Goal: Obtain resource: Download file/media

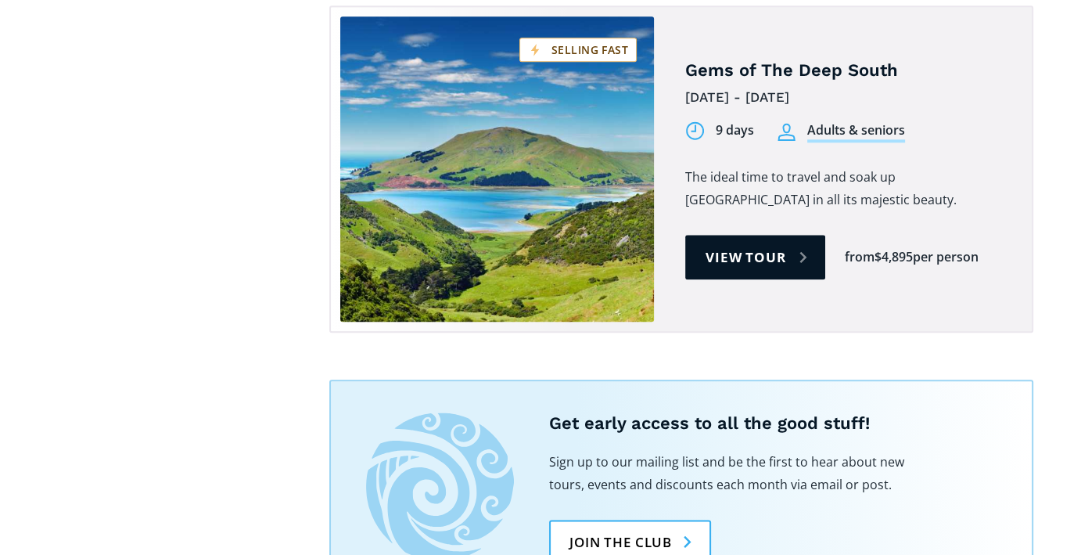
scroll to position [1721, 0]
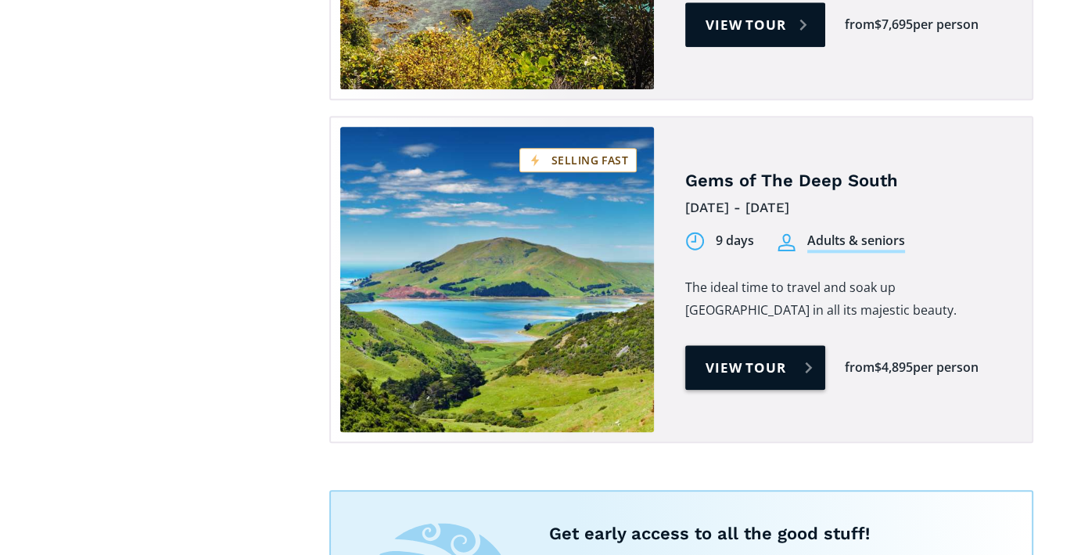
click at [734, 345] on link "View tour" at bounding box center [755, 367] width 140 height 45
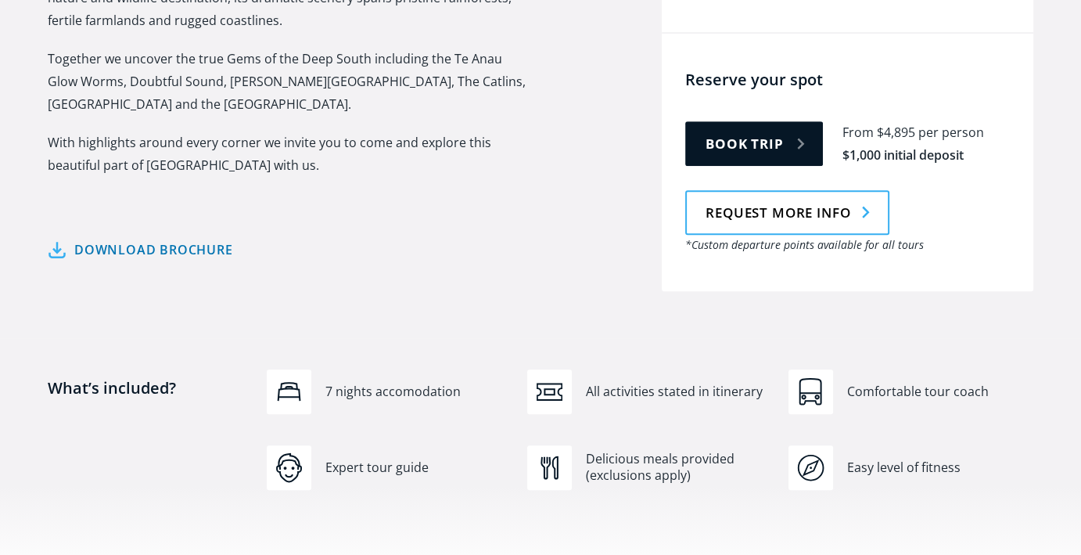
scroll to position [860, 0]
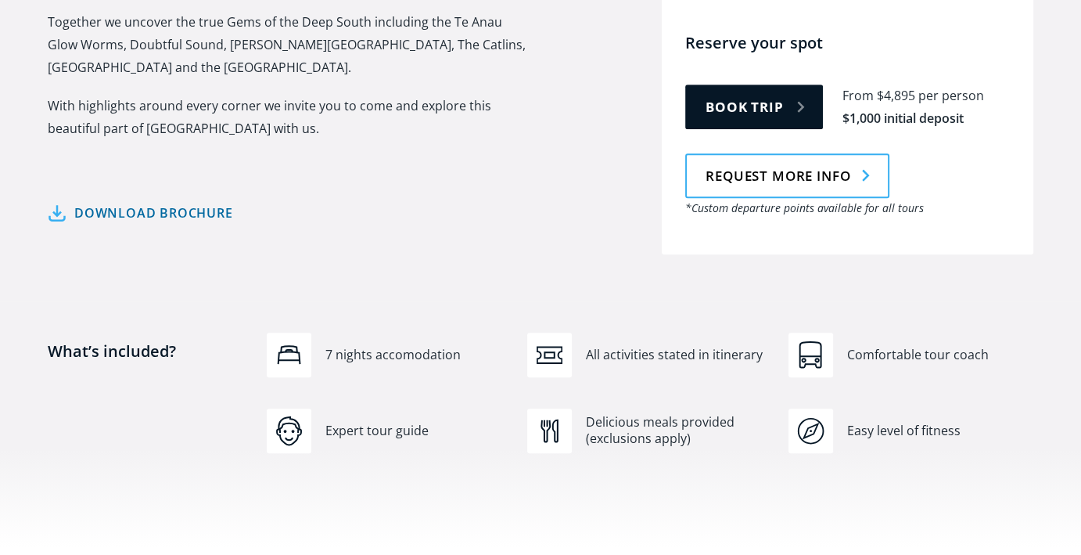
click at [158, 202] on link "Download brochure" at bounding box center [140, 213] width 185 height 23
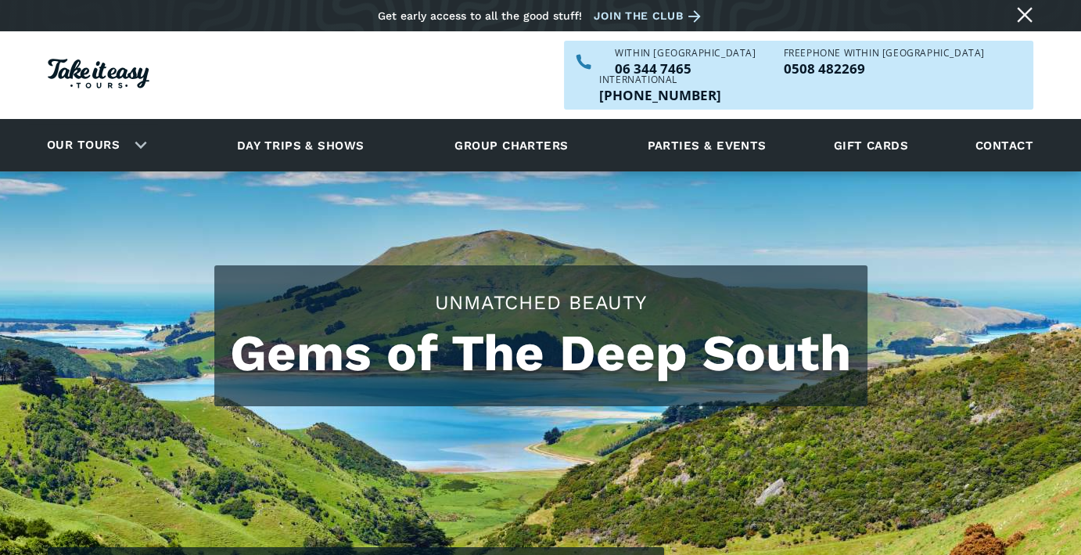
scroll to position [0, 0]
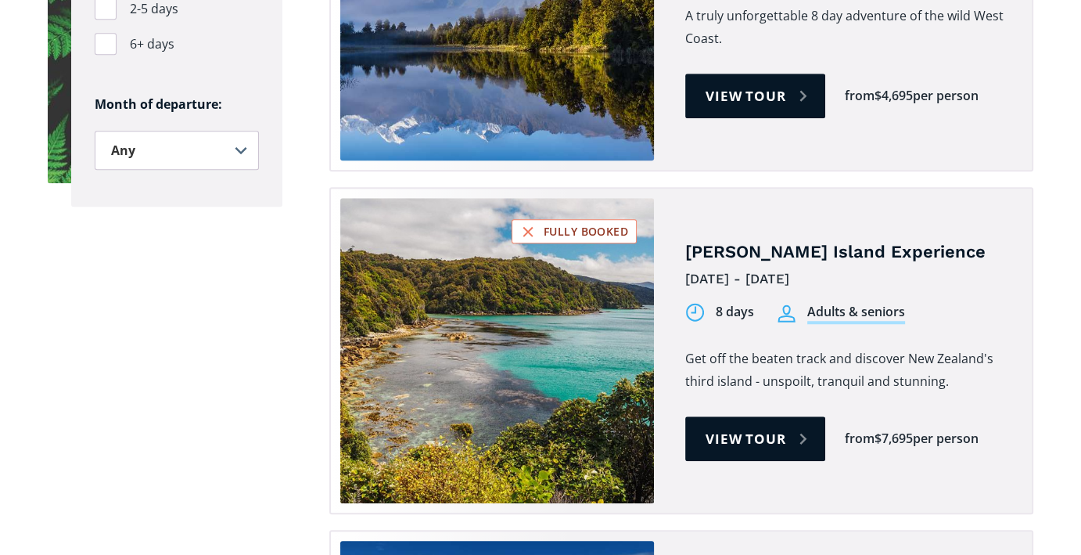
scroll to position [1017, 0]
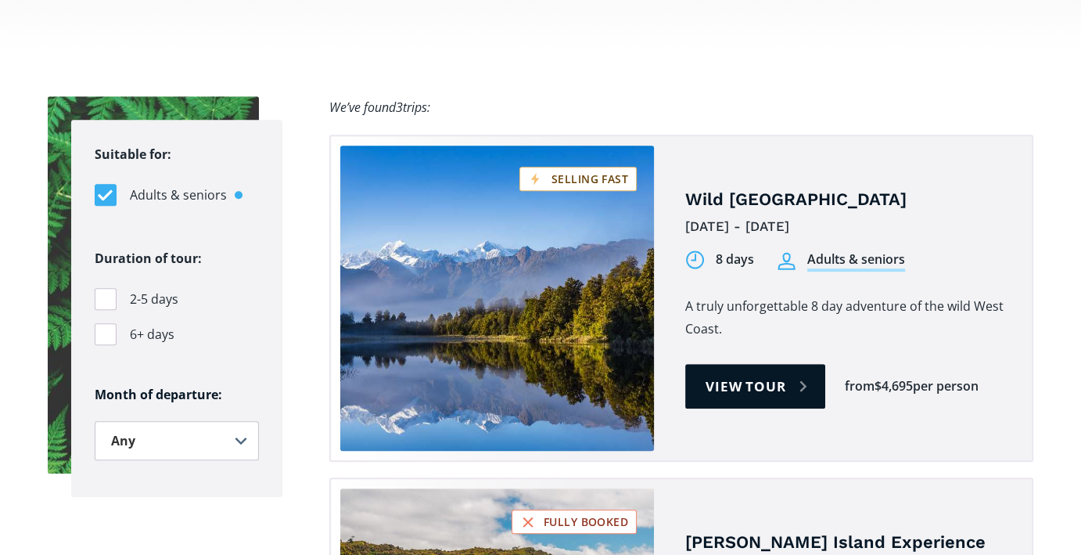
click at [517, 205] on link "Tours on sale" at bounding box center [497, 297] width 314 height 305
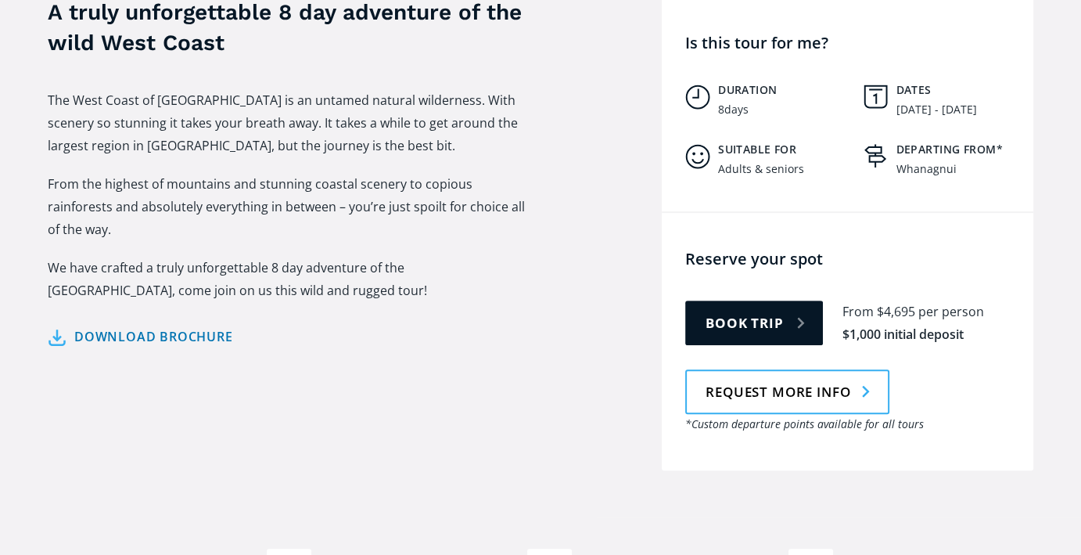
scroll to position [704, 0]
click at [178, 325] on link "Download brochure" at bounding box center [140, 336] width 185 height 23
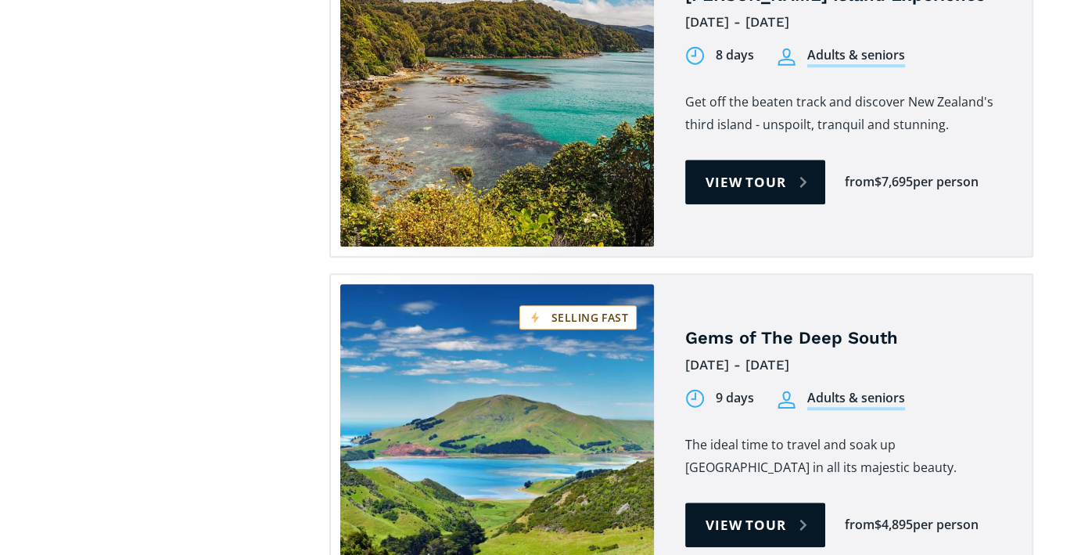
scroll to position [1486, 0]
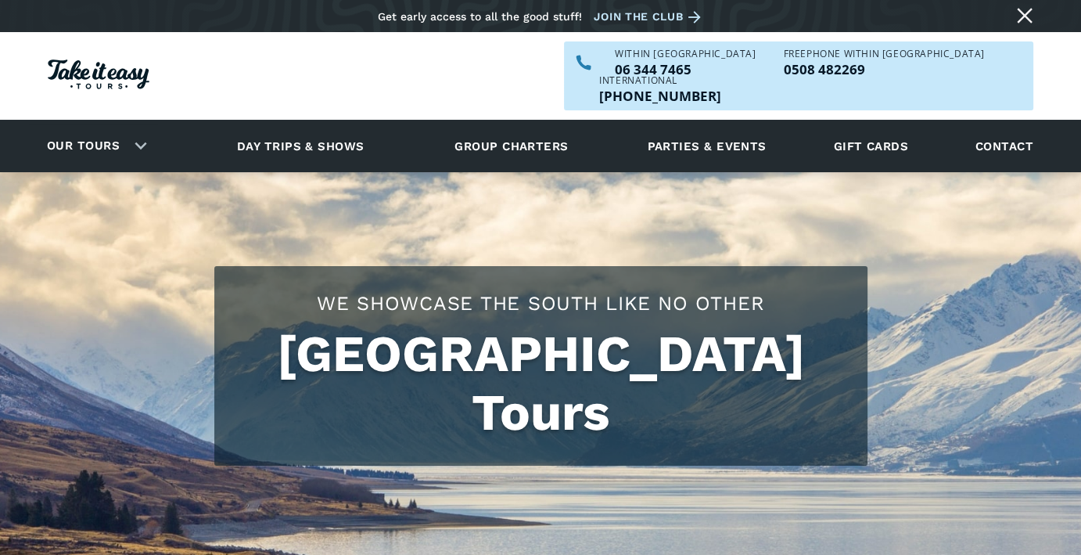
checkbox input "true"
